Goal: Find specific page/section

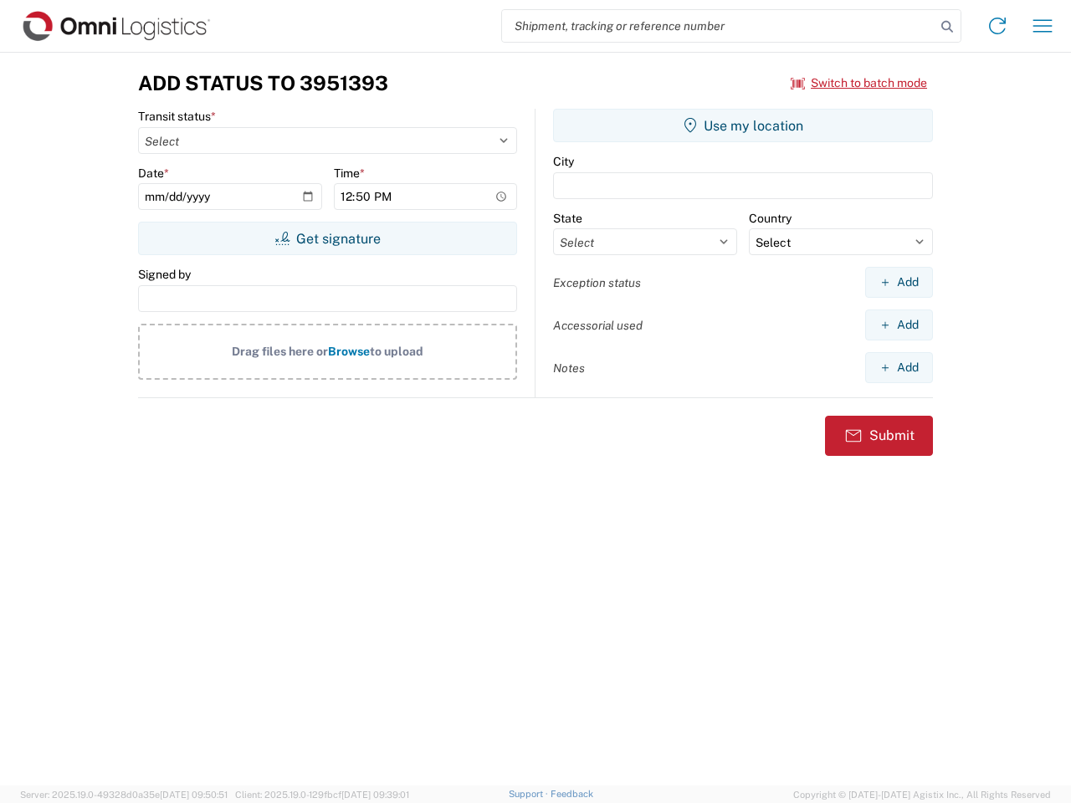
click at [719, 26] on input "search" at bounding box center [719, 26] width 434 height 32
click at [947, 27] on icon at bounding box center [947, 26] width 23 height 23
click at [998, 26] on icon at bounding box center [997, 26] width 27 height 27
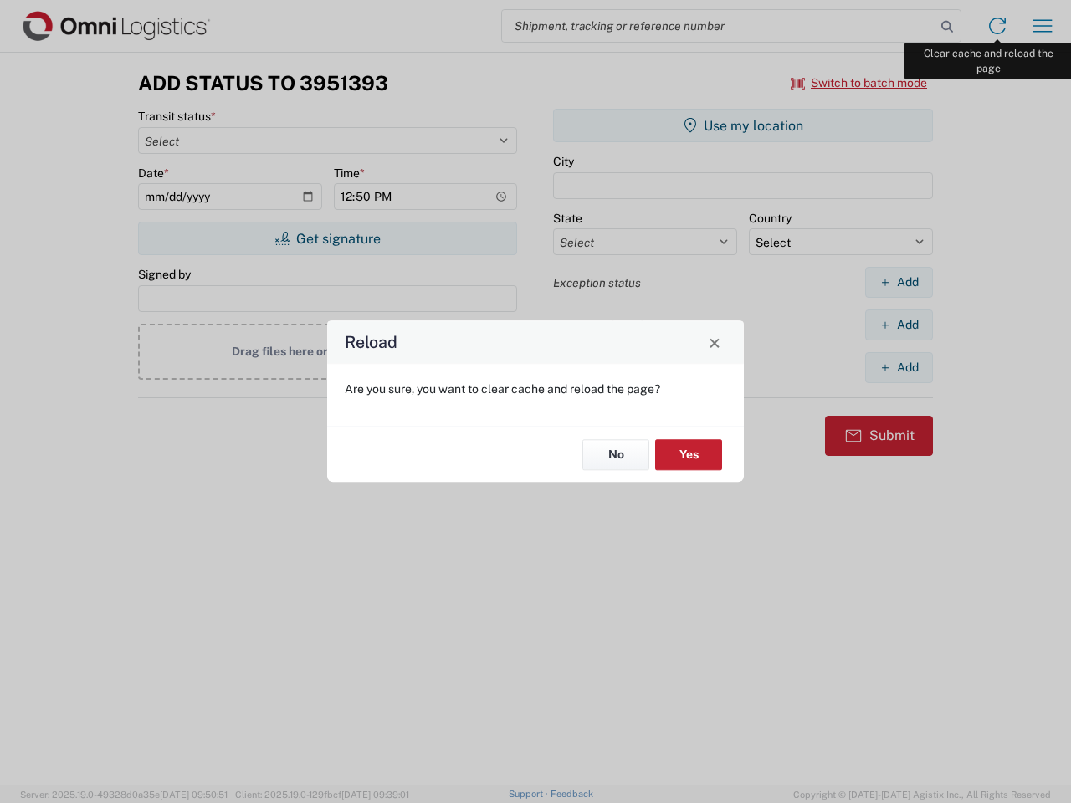
click at [1043, 26] on div "Reload Are you sure, you want to clear cache and reload the page? No Yes" at bounding box center [535, 401] width 1071 height 803
click at [859, 83] on div "Reload Are you sure, you want to clear cache and reload the page? No Yes" at bounding box center [535, 401] width 1071 height 803
click at [327, 239] on div "Reload Are you sure, you want to clear cache and reload the page? No Yes" at bounding box center [535, 401] width 1071 height 803
click at [743, 126] on div "Reload Are you sure, you want to clear cache and reload the page? No Yes" at bounding box center [535, 401] width 1071 height 803
click at [899, 282] on div "Reload Are you sure, you want to clear cache and reload the page? No Yes" at bounding box center [535, 401] width 1071 height 803
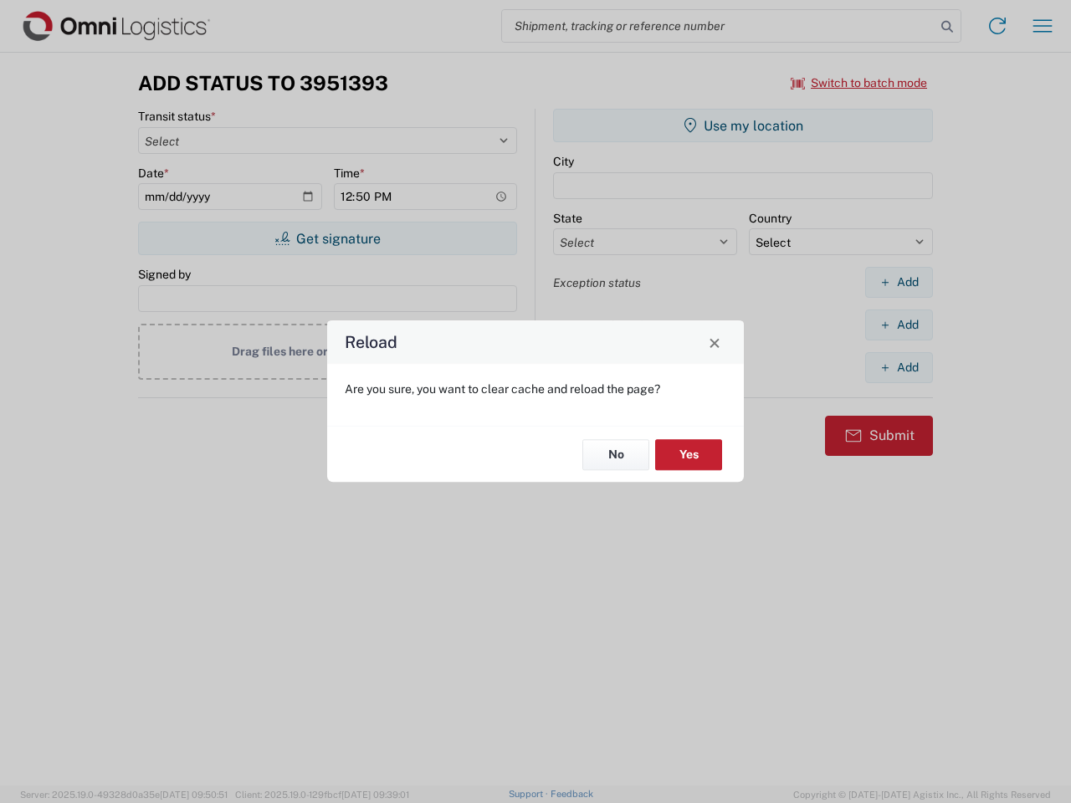
click at [899, 325] on div "Reload Are you sure, you want to clear cache and reload the page? No Yes" at bounding box center [535, 401] width 1071 height 803
click at [899, 367] on div "Reload Are you sure, you want to clear cache and reload the page? No Yes" at bounding box center [535, 401] width 1071 height 803
